Goal: Task Accomplishment & Management: Manage account settings

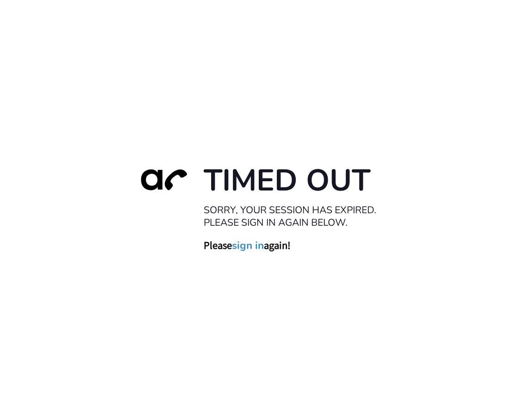
drag, startPoint x: 247, startPoint y: 235, endPoint x: 248, endPoint y: 240, distance: 5.6
click at [247, 235] on div "Timed Out Sorry, your session has expired. Please sign in again below. Please s…" at bounding box center [259, 210] width 259 height 96
click at [249, 245] on link "sign in" at bounding box center [248, 245] width 32 height 13
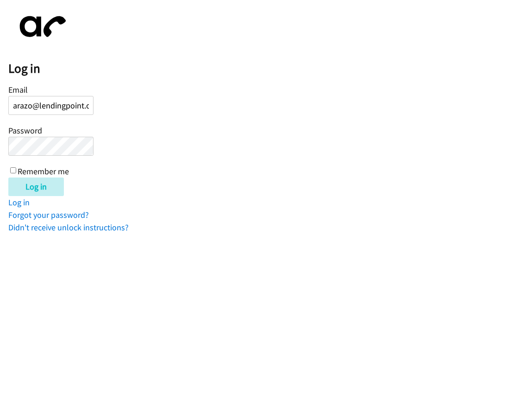
scroll to position [0, 5]
type input "[EMAIL_ADDRESS][DOMAIN_NAME]"
click at [8, 177] on input "Log in" at bounding box center [36, 186] width 56 height 19
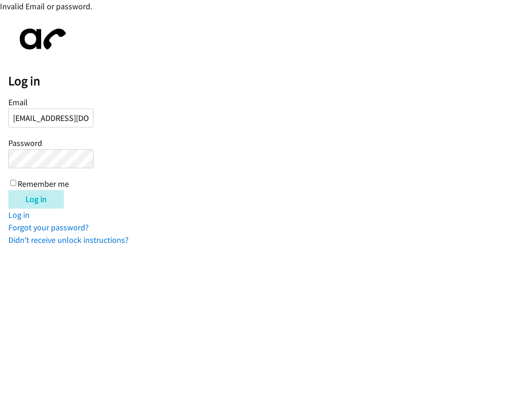
click at [8, 190] on input "Log in" at bounding box center [36, 199] width 56 height 19
